Goal: Task Accomplishment & Management: Use online tool/utility

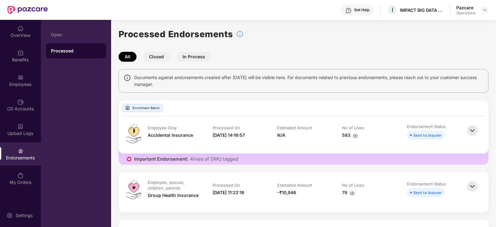
scroll to position [77, 0]
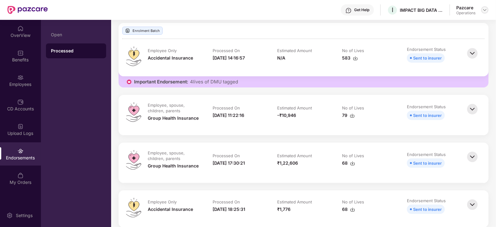
click at [485, 10] on img at bounding box center [484, 9] width 5 height 5
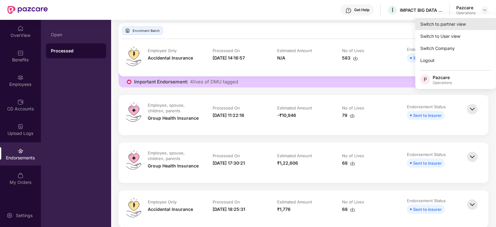
click at [461, 24] on div "Switch to partner view" at bounding box center [455, 24] width 81 height 12
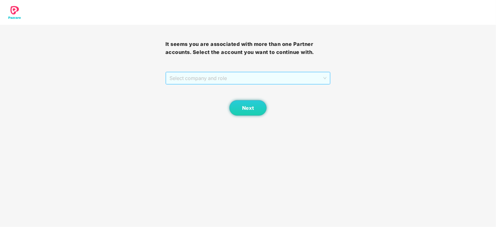
click at [221, 81] on span "Select company and role" at bounding box center [247, 78] width 157 height 12
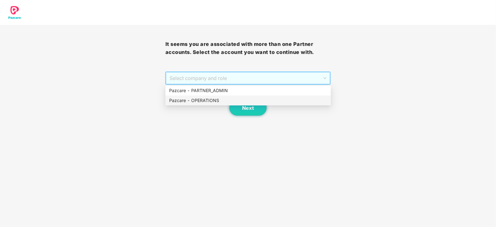
click at [215, 100] on div "Pazcare - OPERATIONS" at bounding box center [248, 100] width 158 height 7
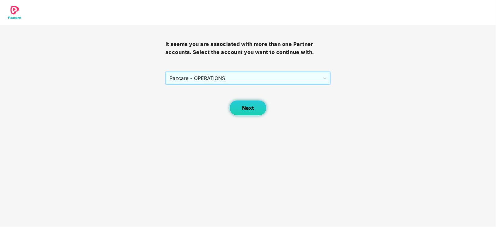
click at [245, 106] on span "Next" at bounding box center [248, 108] width 12 height 6
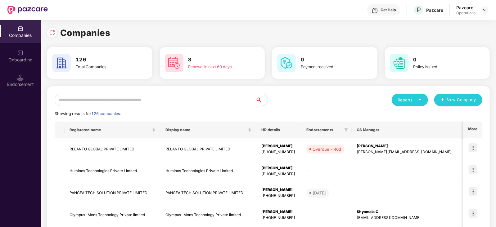
click at [18, 87] on div "Endorsement" at bounding box center [20, 84] width 41 height 6
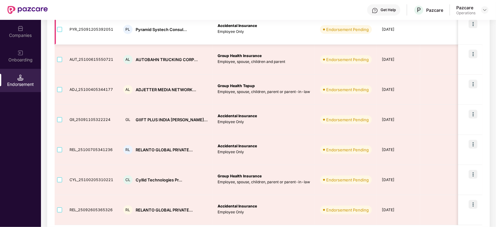
scroll to position [38, 0]
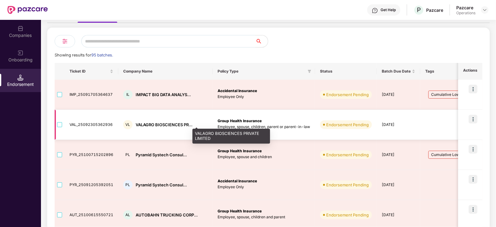
click at [145, 123] on div "VALAGRO BIOSCIENCES PR..." at bounding box center [164, 125] width 57 height 6
copy div "VALAGRO"
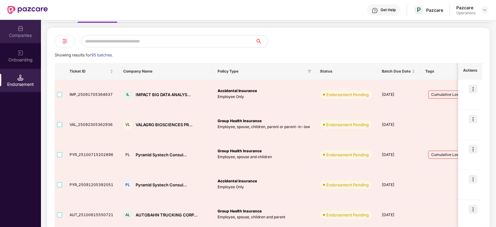
click at [16, 29] on div "Companies" at bounding box center [20, 31] width 41 height 23
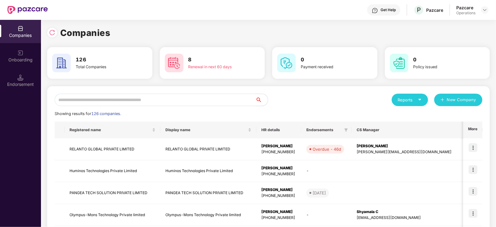
click at [124, 99] on input "text" at bounding box center [155, 100] width 201 height 12
paste input "*******"
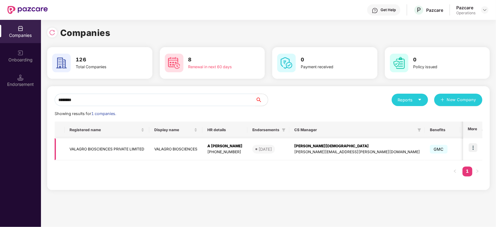
type input "*******"
click at [474, 149] on img at bounding box center [472, 147] width 9 height 9
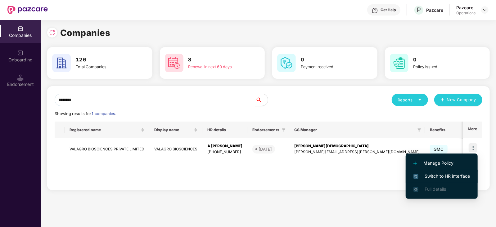
click at [456, 179] on span "Switch to HR interface" at bounding box center [441, 176] width 56 height 7
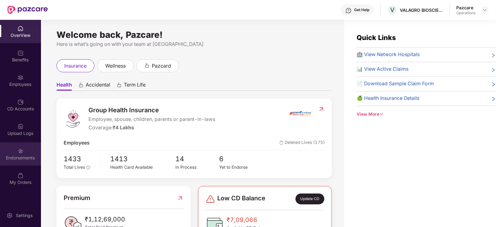
click at [22, 160] on div "Endorsements" at bounding box center [20, 158] width 41 height 6
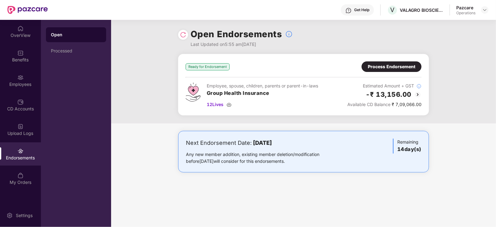
click at [370, 61] on div "Process Endorsement" at bounding box center [391, 66] width 60 height 11
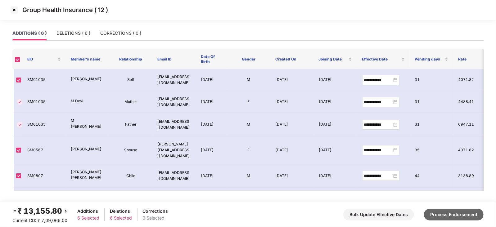
click at [454, 210] on button "Process Endorsement" at bounding box center [454, 215] width 60 height 12
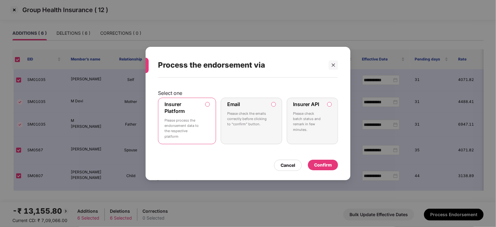
click at [339, 163] on div "Select one Insurer Platform Please process the endorsement data to the respecti…" at bounding box center [247, 126] width 205 height 96
click at [324, 165] on div "Confirm" at bounding box center [323, 165] width 18 height 7
